Goal: Task Accomplishment & Management: Complete application form

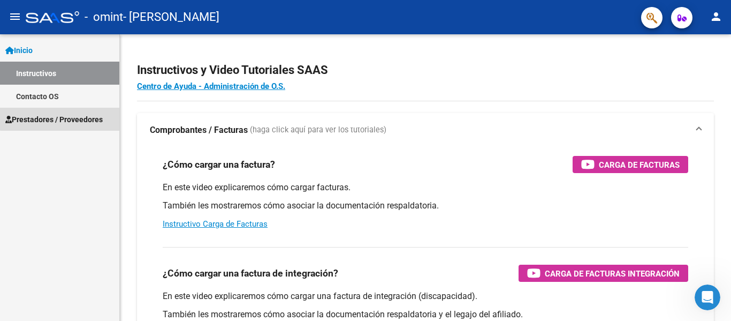
click at [61, 118] on span "Prestadores / Proveedores" at bounding box center [53, 119] width 97 height 12
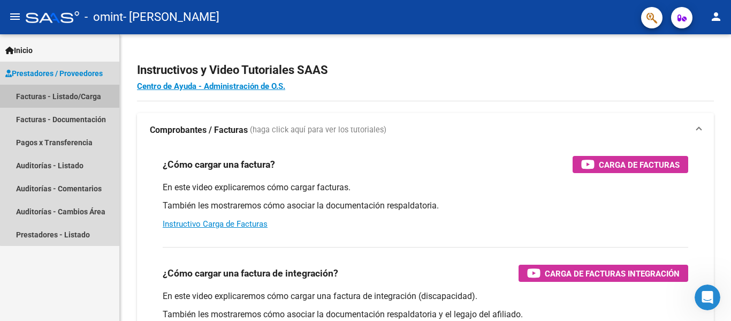
click at [92, 95] on link "Facturas - Listado/Carga" at bounding box center [59, 96] width 119 height 23
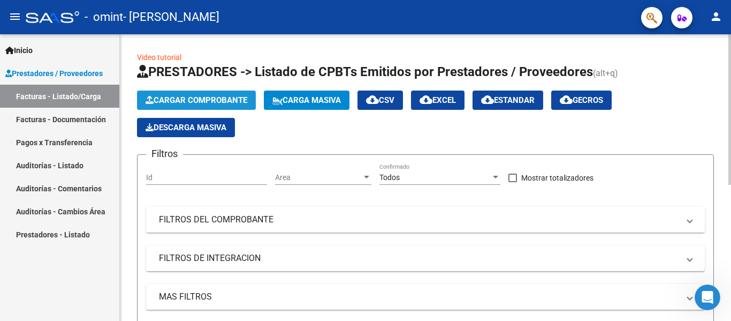
click at [210, 100] on span "Cargar Comprobante" at bounding box center [197, 100] width 102 height 10
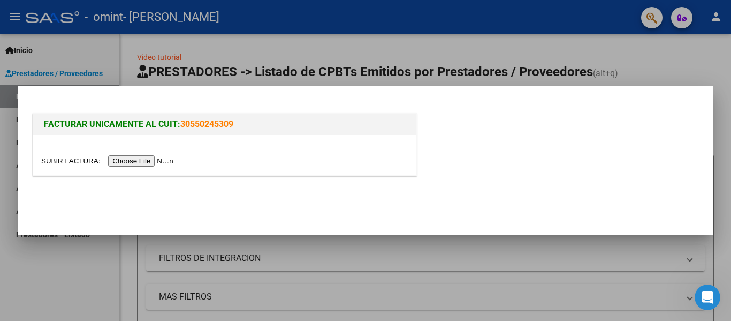
click at [147, 159] on input "file" at bounding box center [108, 160] width 135 height 11
click at [152, 158] on input "file" at bounding box center [108, 160] width 135 height 11
click at [712, 56] on div at bounding box center [365, 160] width 731 height 321
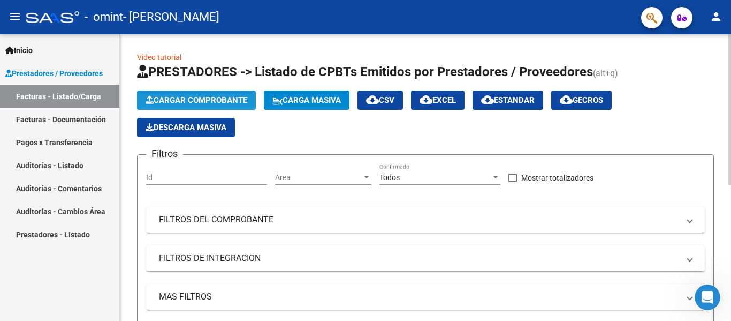
click at [173, 103] on span "Cargar Comprobante" at bounding box center [197, 100] width 102 height 10
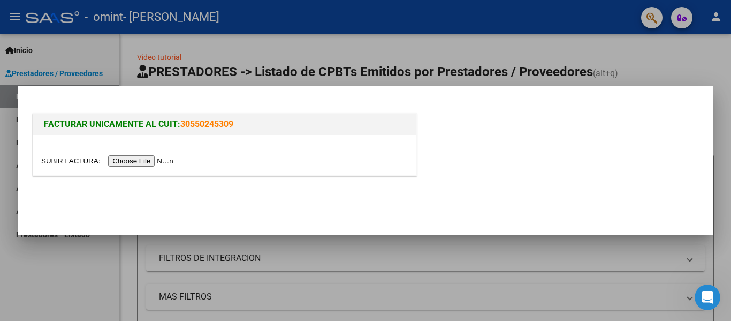
click at [171, 161] on input "file" at bounding box center [108, 160] width 135 height 11
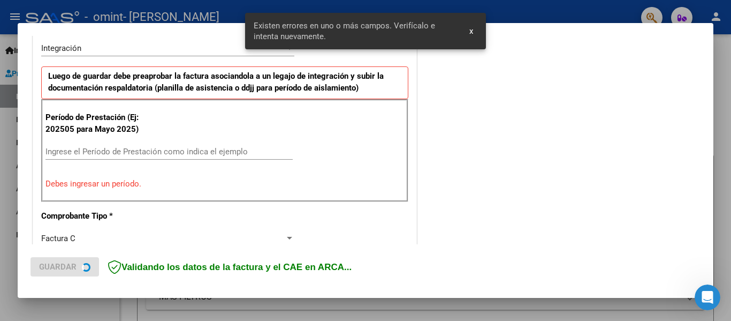
scroll to position [269, 0]
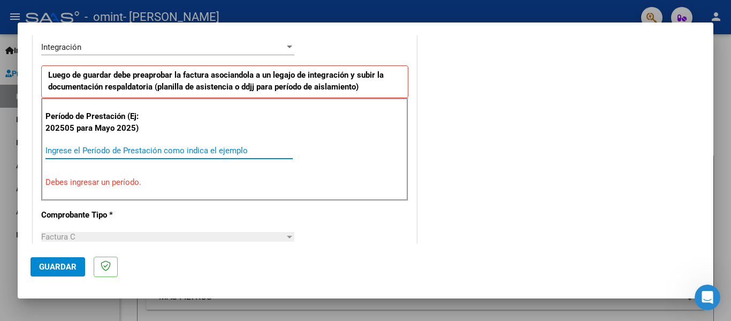
click at [95, 151] on input "Ingrese el Período de Prestación como indica el ejemplo" at bounding box center [168, 151] width 247 height 10
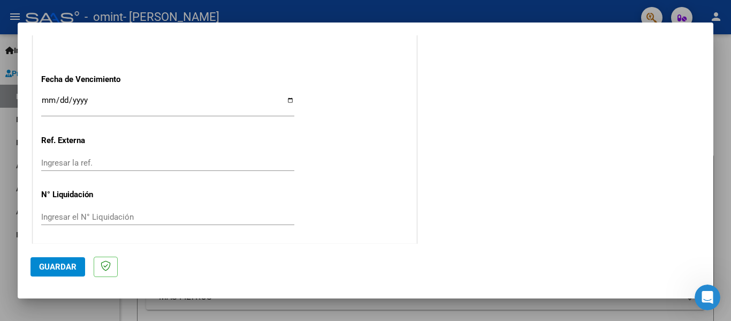
scroll to position [734, 0]
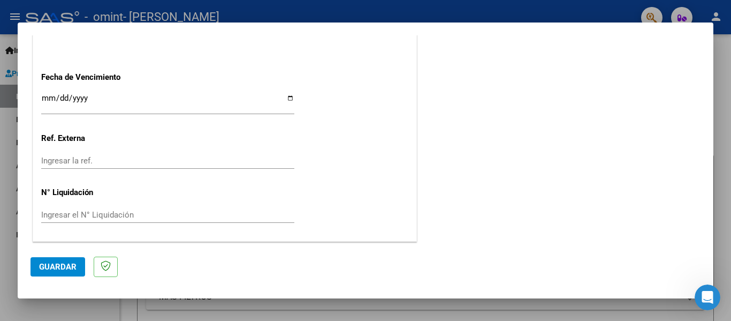
type input "202508"
click at [61, 262] on span "Guardar" at bounding box center [57, 267] width 37 height 10
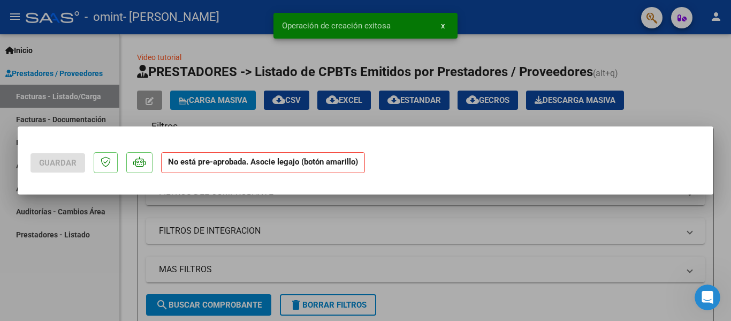
scroll to position [0, 0]
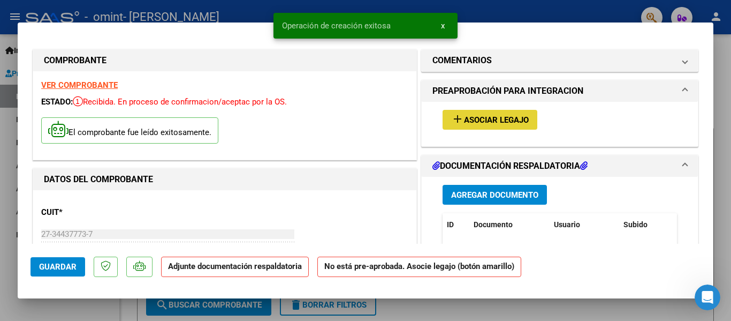
click at [496, 117] on span "Asociar Legajo" at bounding box center [496, 120] width 65 height 10
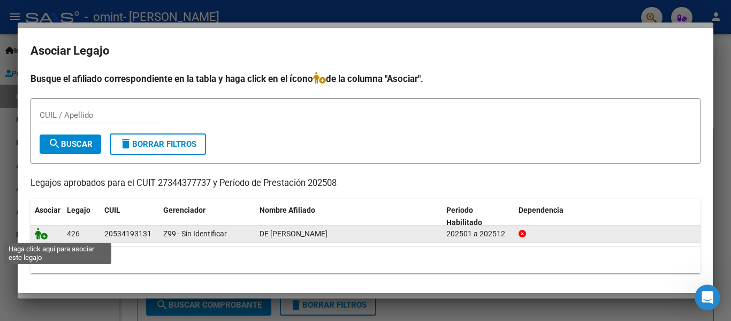
click at [40, 231] on icon at bounding box center [41, 233] width 13 height 12
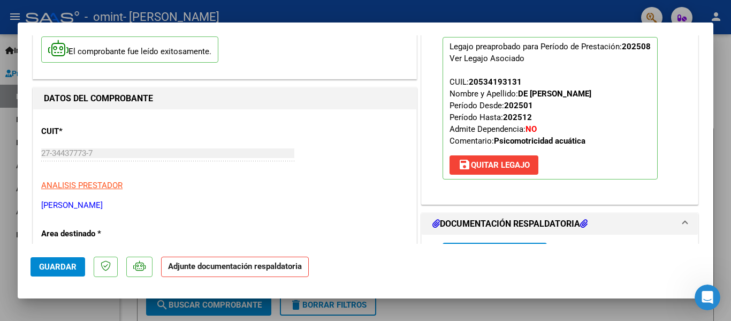
scroll to position [161, 0]
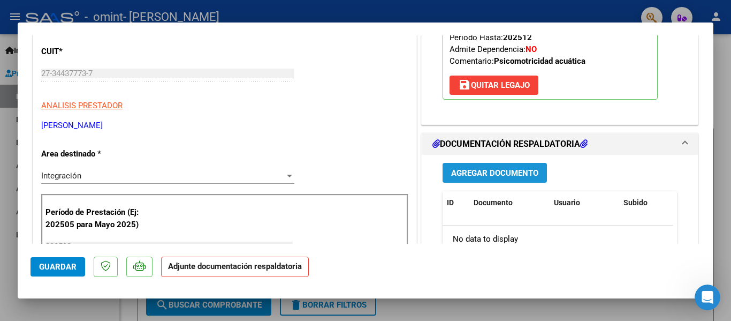
click at [487, 174] on span "Agregar Documento" at bounding box center [494, 173] width 87 height 10
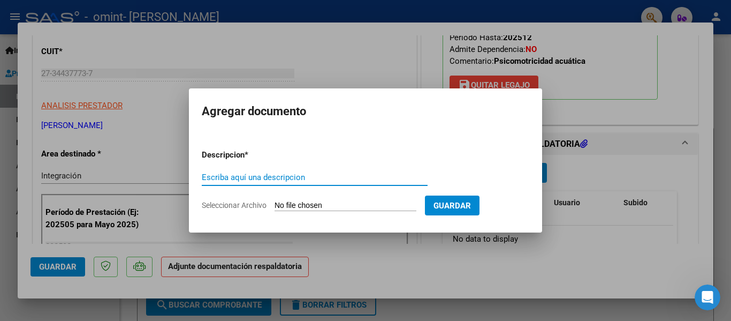
click at [205, 177] on input "Escriba aquí una descripcion" at bounding box center [315, 177] width 226 height 10
type input "Planilla asistencia"
click at [245, 204] on span "Seleccionar Archivo" at bounding box center [234, 205] width 65 height 9
click at [275, 204] on input "Seleccionar Archivo" at bounding box center [346, 206] width 142 height 10
type input "C:\fakepath\2025-08 Psicom medio acuatico (De [PERSON_NAME]).pdf"
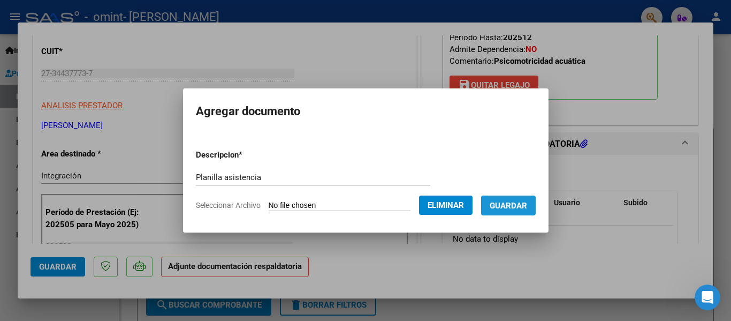
click at [525, 202] on span "Guardar" at bounding box center [508, 206] width 37 height 10
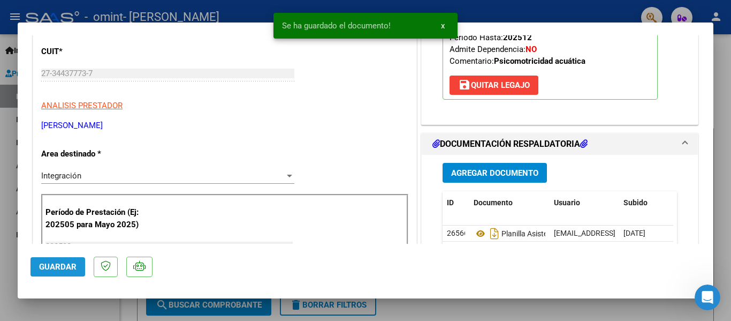
click at [57, 269] on span "Guardar" at bounding box center [57, 267] width 37 height 10
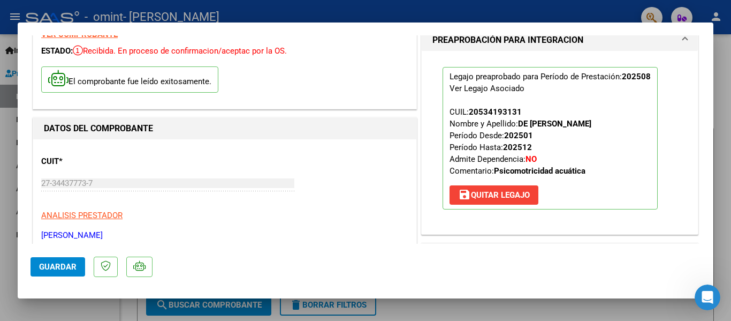
scroll to position [0, 0]
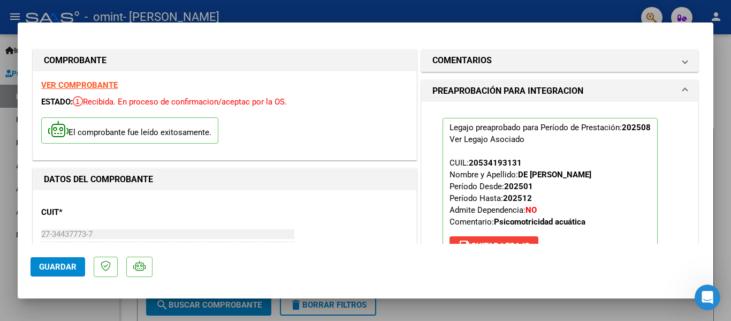
click at [585, 8] on div at bounding box center [365, 160] width 731 height 321
